Goal: Check status: Check status

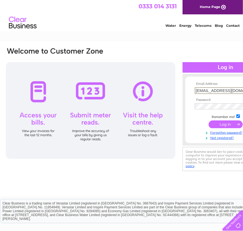
type input "finance@ascensos.com"
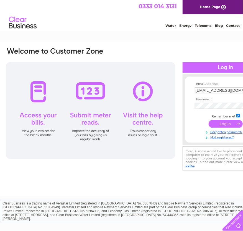
click at [226, 123] on input "submit" at bounding box center [225, 124] width 34 height 8
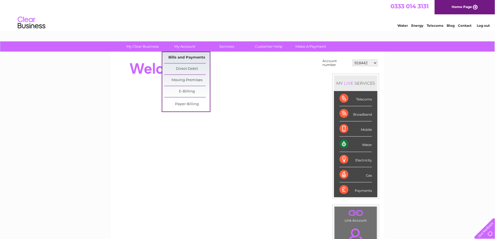
click at [180, 56] on link "Bills and Payments" at bounding box center [187, 57] width 46 height 11
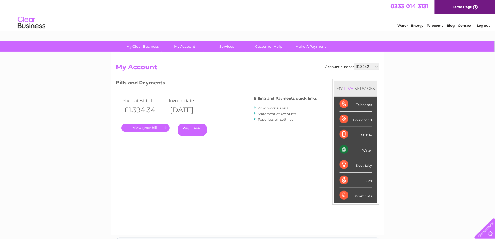
click at [294, 113] on link "Statement of Accounts" at bounding box center [277, 114] width 39 height 4
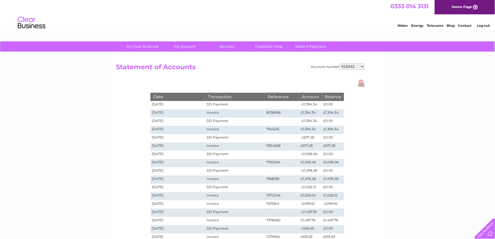
click at [363, 64] on select "918442 939802 943834 1137068 30300659" at bounding box center [352, 66] width 25 height 7
select select "939802"
click at [340, 63] on select "918442 939802 943834 1137068 30300659" at bounding box center [352, 66] width 25 height 7
click at [358, 67] on select "918442 939802 943834 1137068 30300659" at bounding box center [352, 66] width 25 height 7
select select "943834"
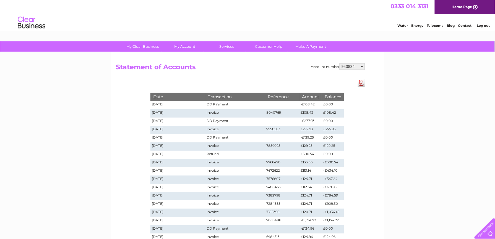
click at [340, 63] on select "918442 939802 943834 1137068 30300659" at bounding box center [352, 66] width 25 height 7
click at [361, 66] on select "918442 939802 943834 1137068 30300659" at bounding box center [352, 66] width 25 height 7
select select "1137068"
click at [340, 63] on select "918442 939802 943834 1137068 30300659" at bounding box center [352, 66] width 25 height 7
click at [362, 69] on select "918442 939802 943834 1137068 30300659" at bounding box center [352, 66] width 25 height 7
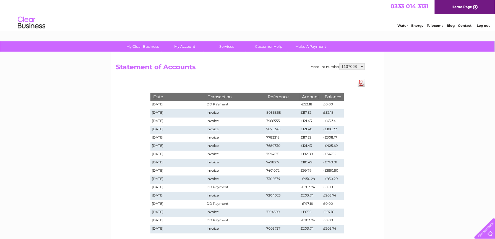
select select "30300659"
click at [340, 63] on select "918442 939802 943834 1137068 30300659" at bounding box center [352, 66] width 25 height 7
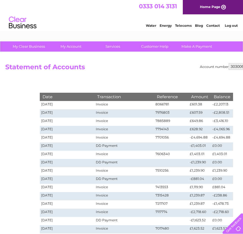
click at [236, 66] on select "918442 939802 943834 1137068 30300659" at bounding box center [241, 66] width 25 height 7
select select "943834"
click at [229, 63] on select "918442 939802 943834 1137068 30300659" at bounding box center [241, 66] width 25 height 7
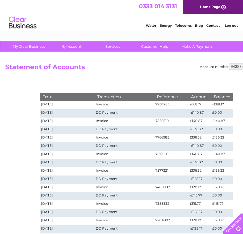
click at [233, 66] on select "918442 939802 943834 1137068 30300659" at bounding box center [241, 66] width 25 height 7
select select "30300659"
click at [229, 63] on select "918442 939802 943834 1137068 30300659" at bounding box center [241, 66] width 25 height 7
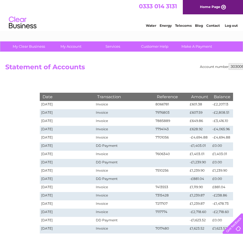
click at [216, 6] on link "Home Page" at bounding box center [213, 7] width 60 height 14
